Goal: Information Seeking & Learning: Learn about a topic

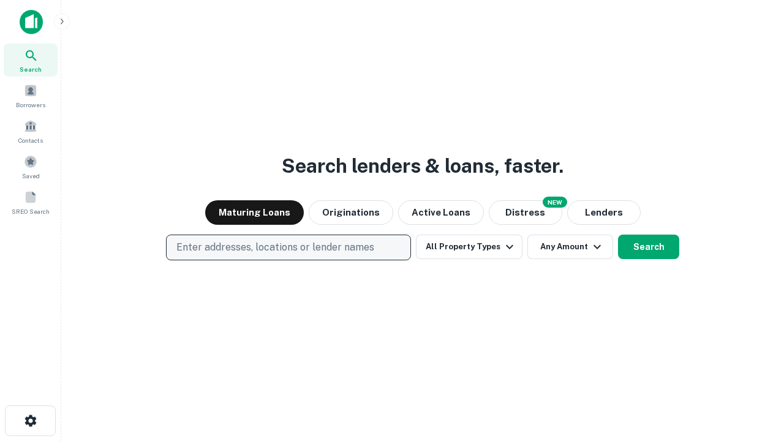
click at [288, 247] on p "Enter addresses, locations or lender names" at bounding box center [275, 247] width 198 height 15
type input "**********"
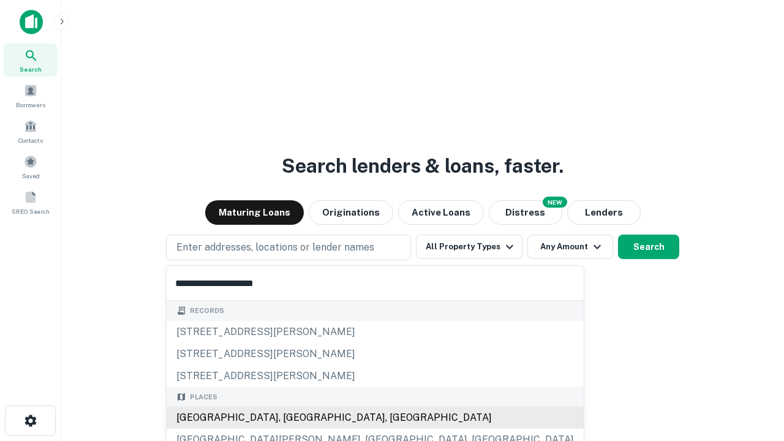
click at [293, 418] on div "Santa Monica, CA, USA" at bounding box center [375, 417] width 417 height 22
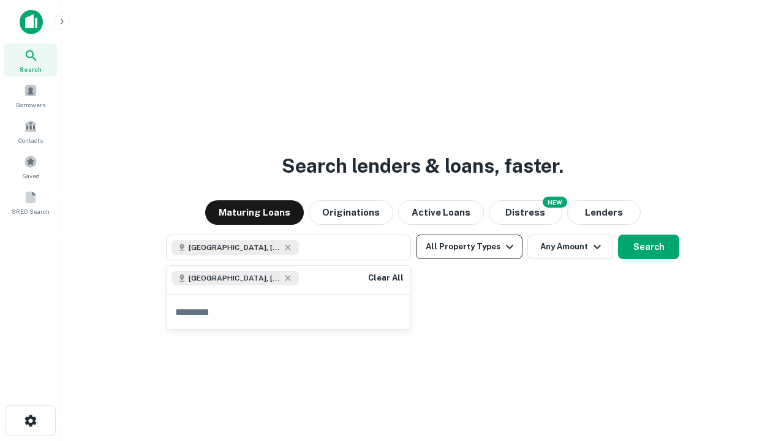
click at [469, 247] on button "All Property Types" at bounding box center [469, 246] width 107 height 24
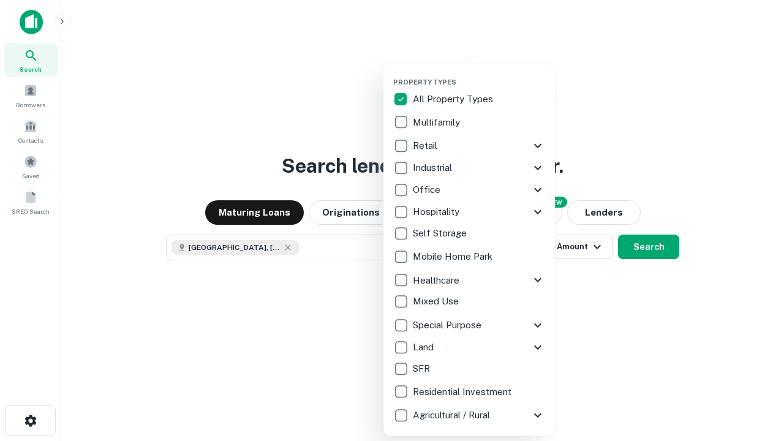
click at [479, 74] on button "button" at bounding box center [478, 74] width 171 height 1
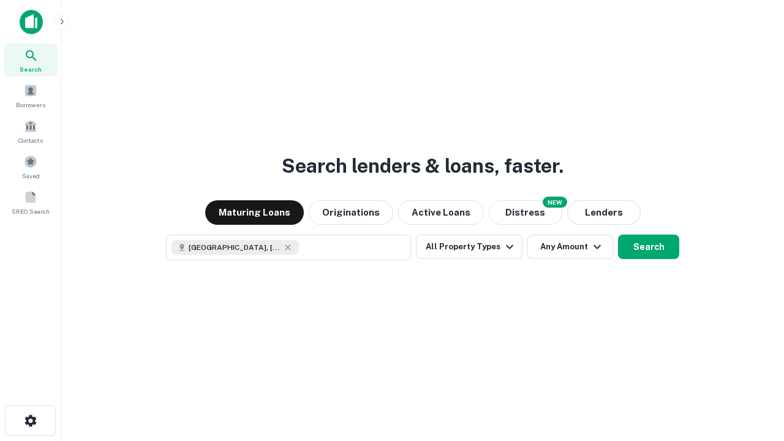
scroll to position [20, 0]
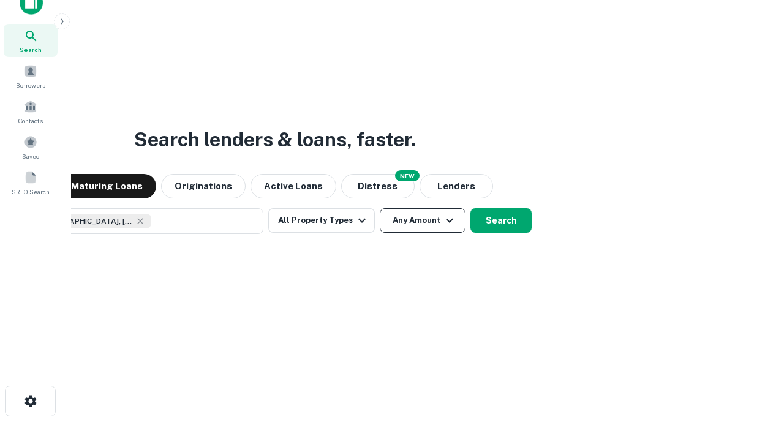
click at [380, 208] on button "Any Amount" at bounding box center [423, 220] width 86 height 24
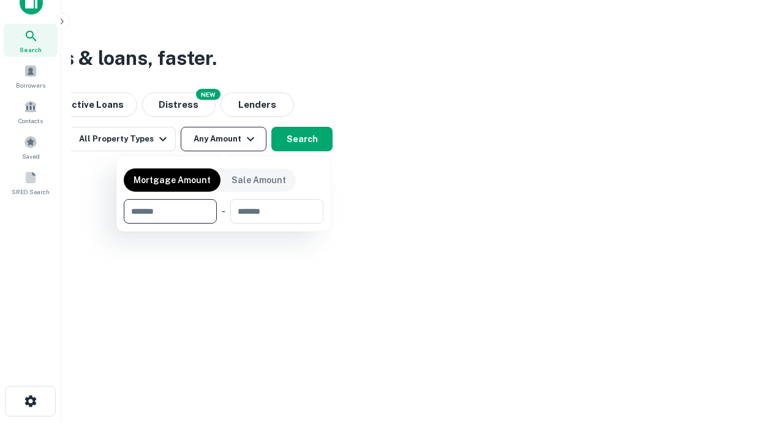
type input "*******"
click at [223, 223] on button "button" at bounding box center [224, 223] width 200 height 1
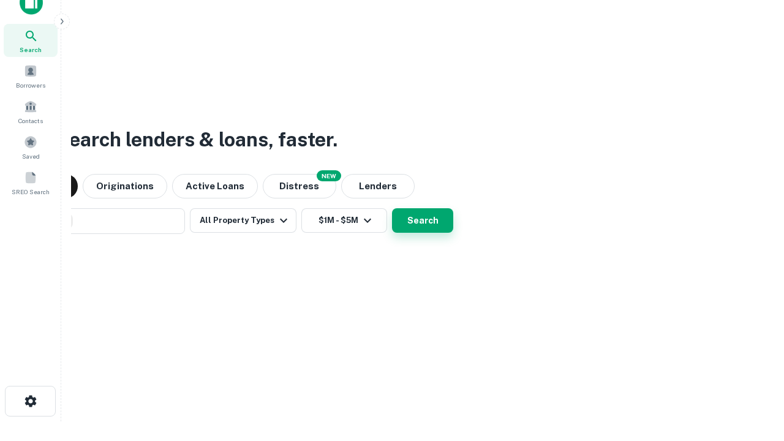
click at [392, 208] on button "Search" at bounding box center [422, 220] width 61 height 24
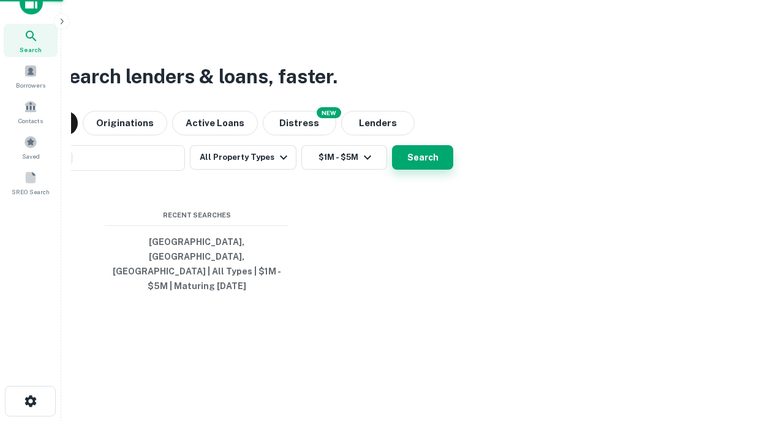
scroll to position [40, 347]
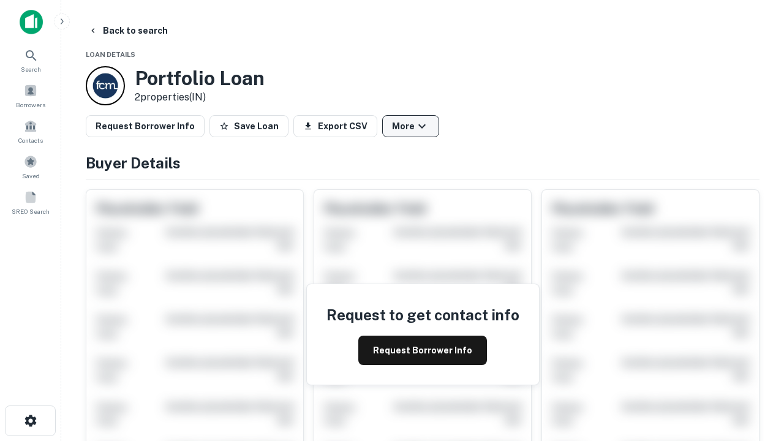
click at [410, 126] on button "More" at bounding box center [410, 126] width 57 height 22
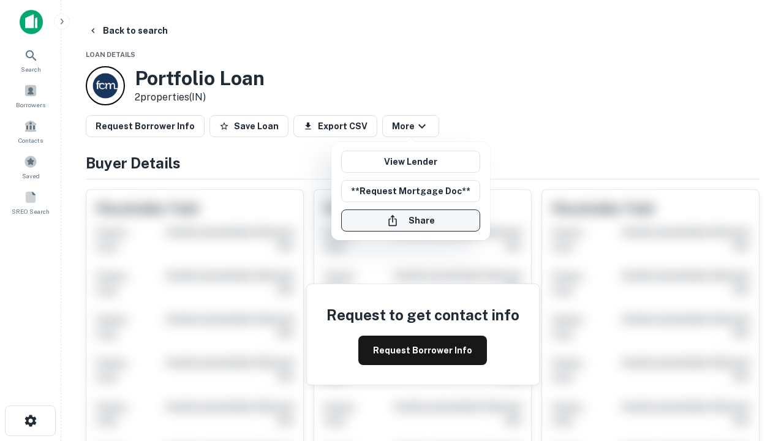
click at [410, 220] on button "Share" at bounding box center [410, 220] width 139 height 22
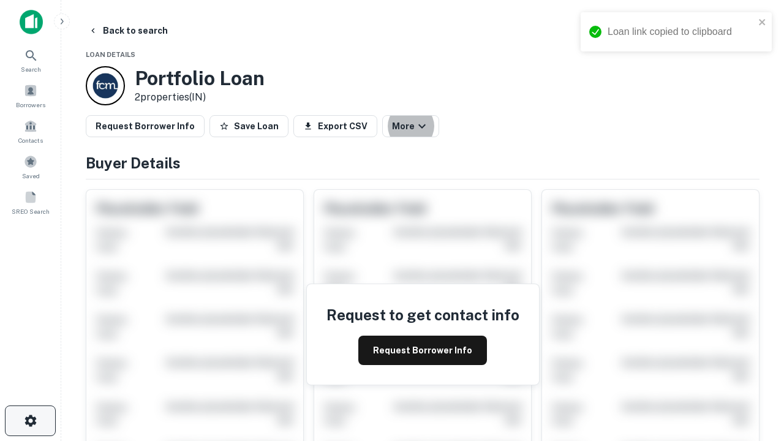
click at [30, 421] on icon "button" at bounding box center [30, 420] width 15 height 15
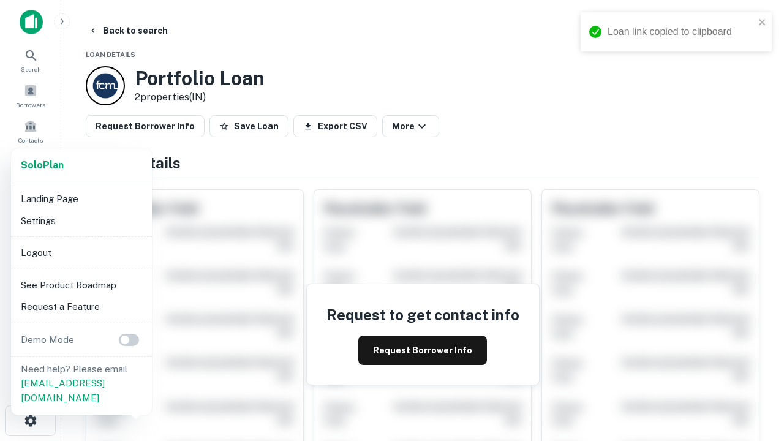
click at [81, 252] on li "Logout" at bounding box center [81, 253] width 131 height 22
